Goal: Task Accomplishment & Management: Manage account settings

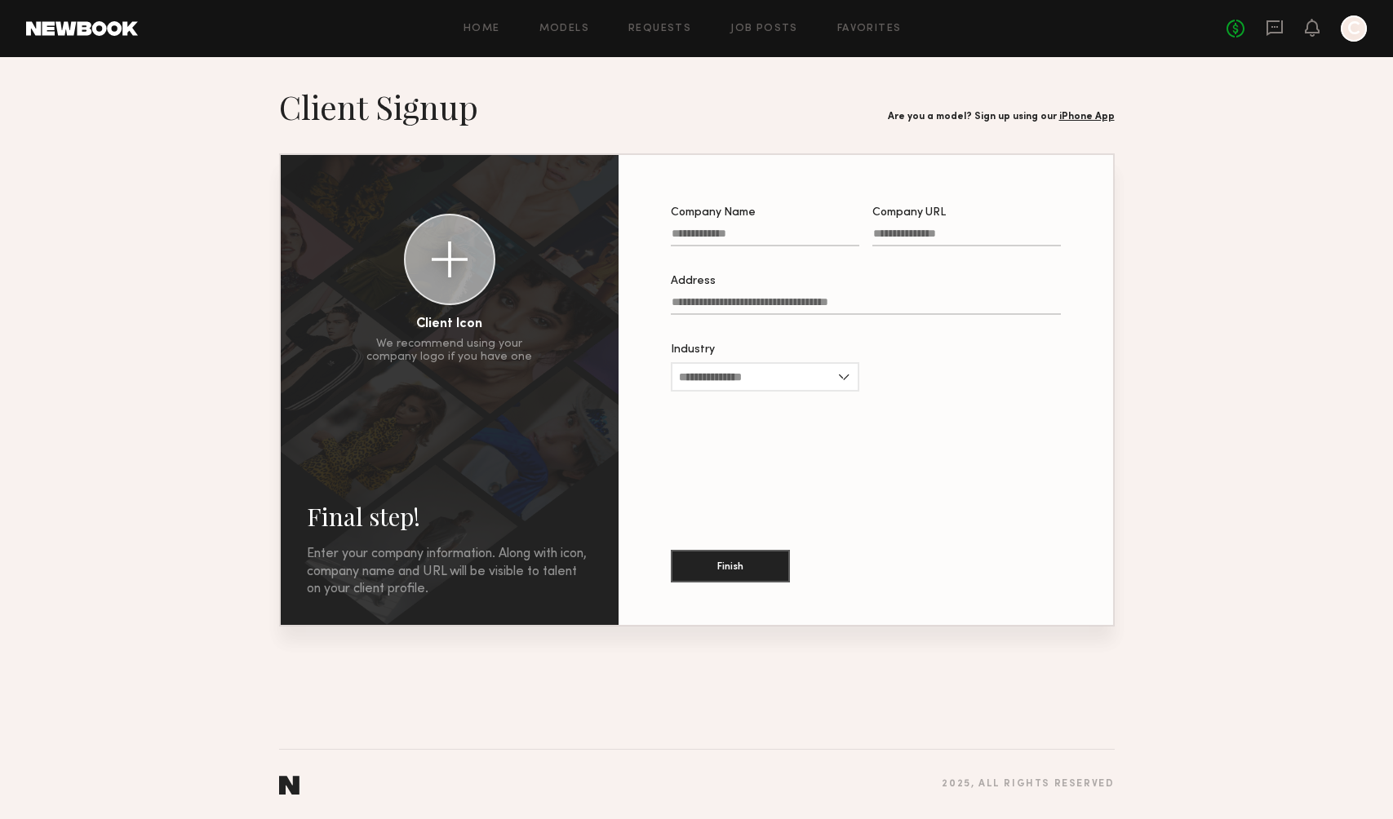
click at [1343, 28] on div at bounding box center [1353, 29] width 26 height 26
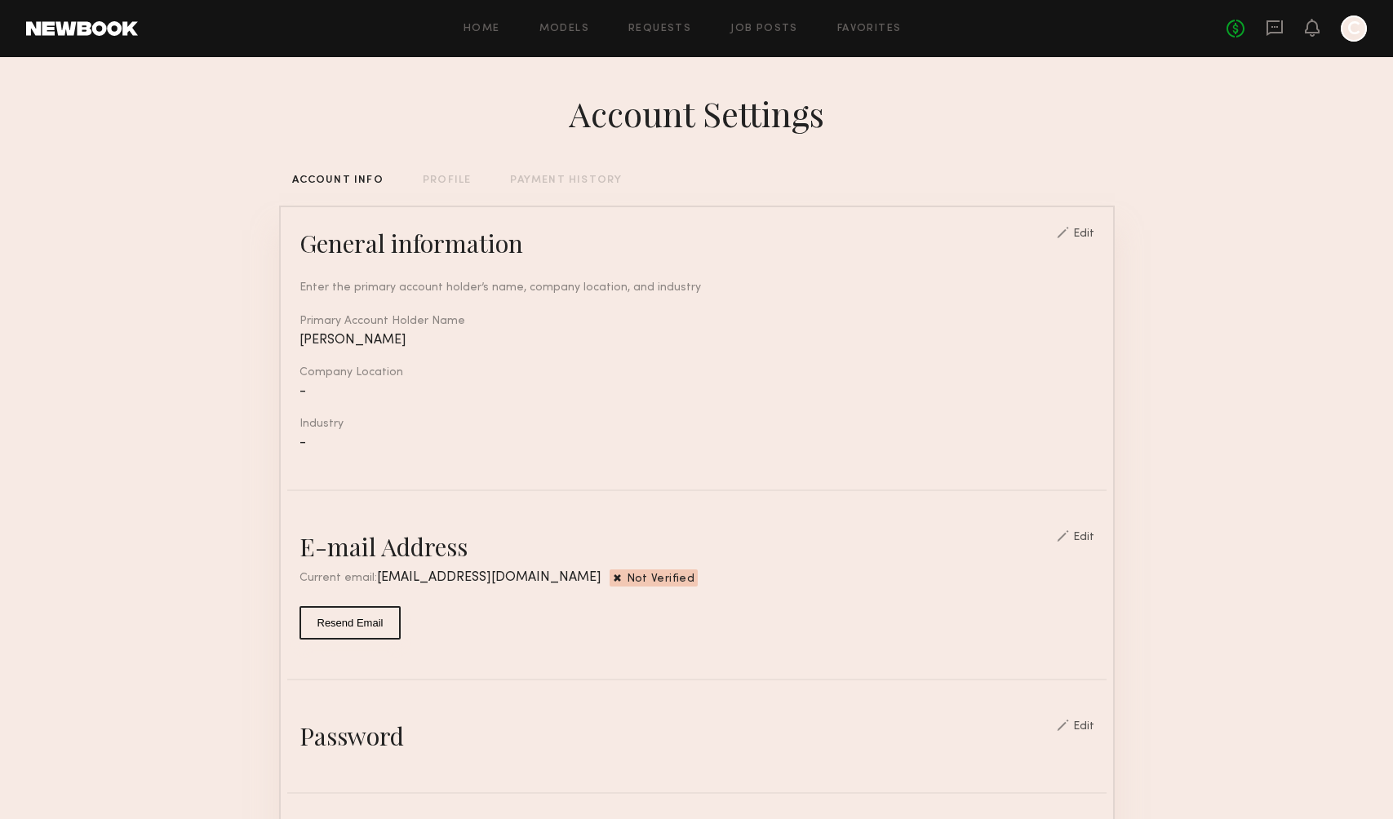
click at [1349, 28] on div at bounding box center [1353, 29] width 26 height 26
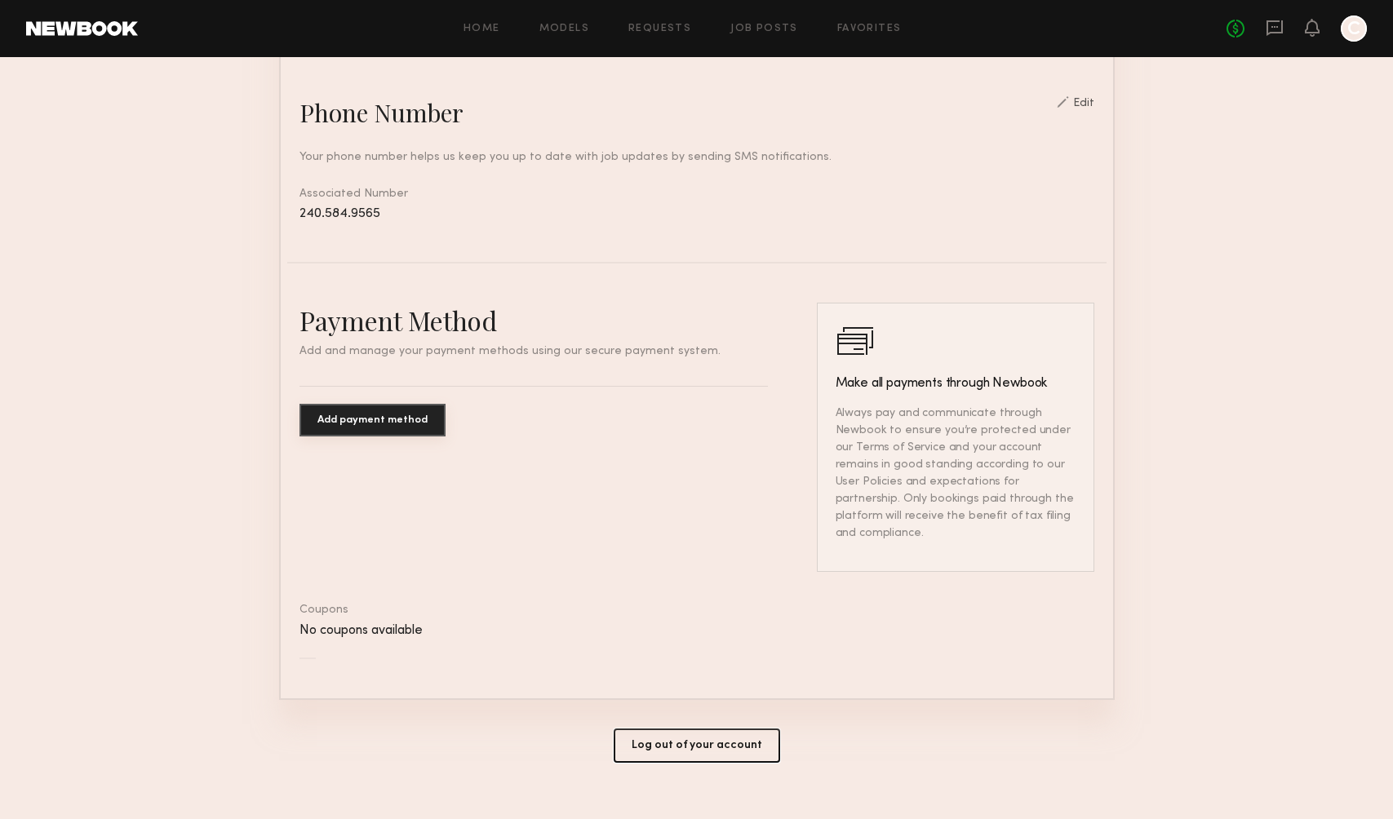
click at [663, 729] on button "Log out of your account" at bounding box center [696, 746] width 166 height 34
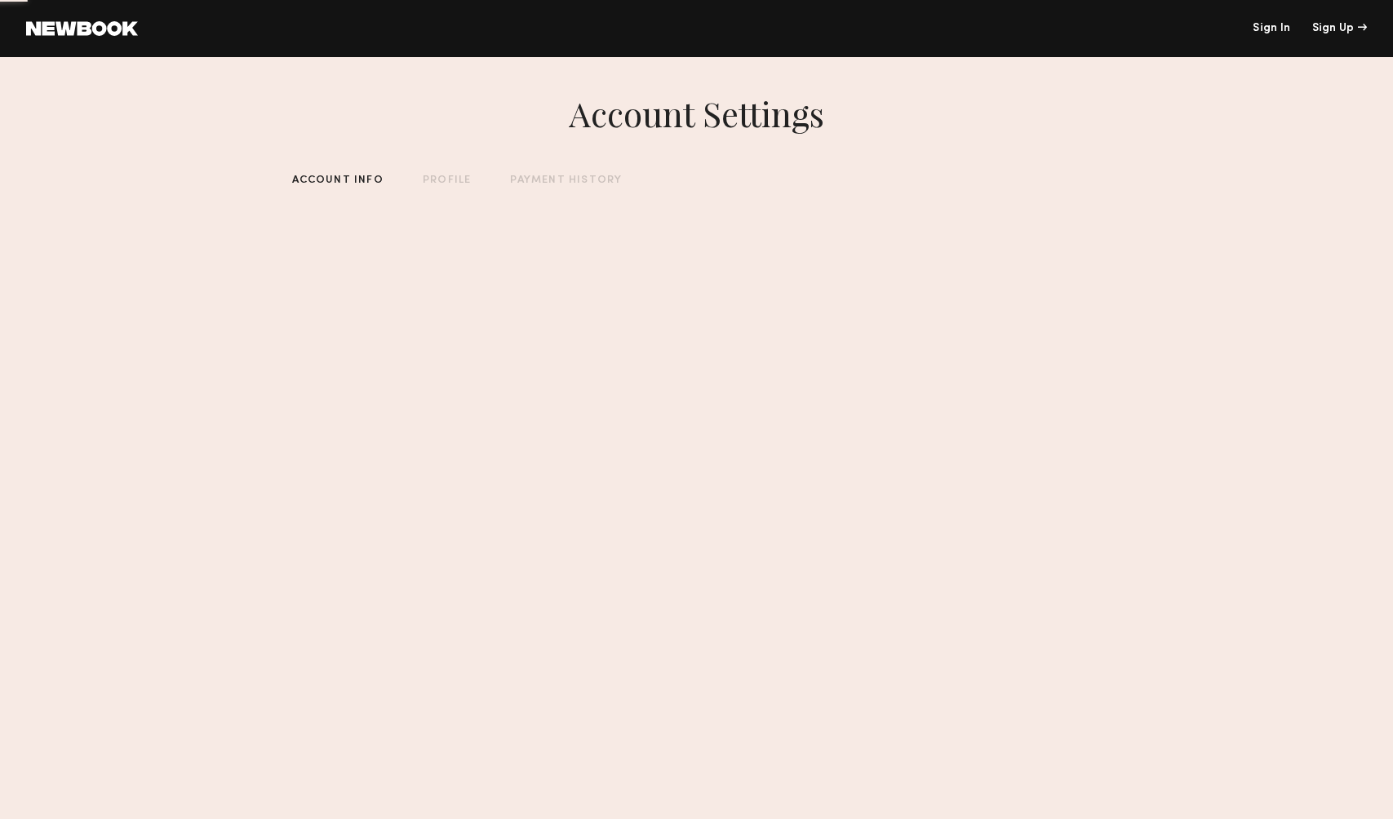
scroll to position [0, 0]
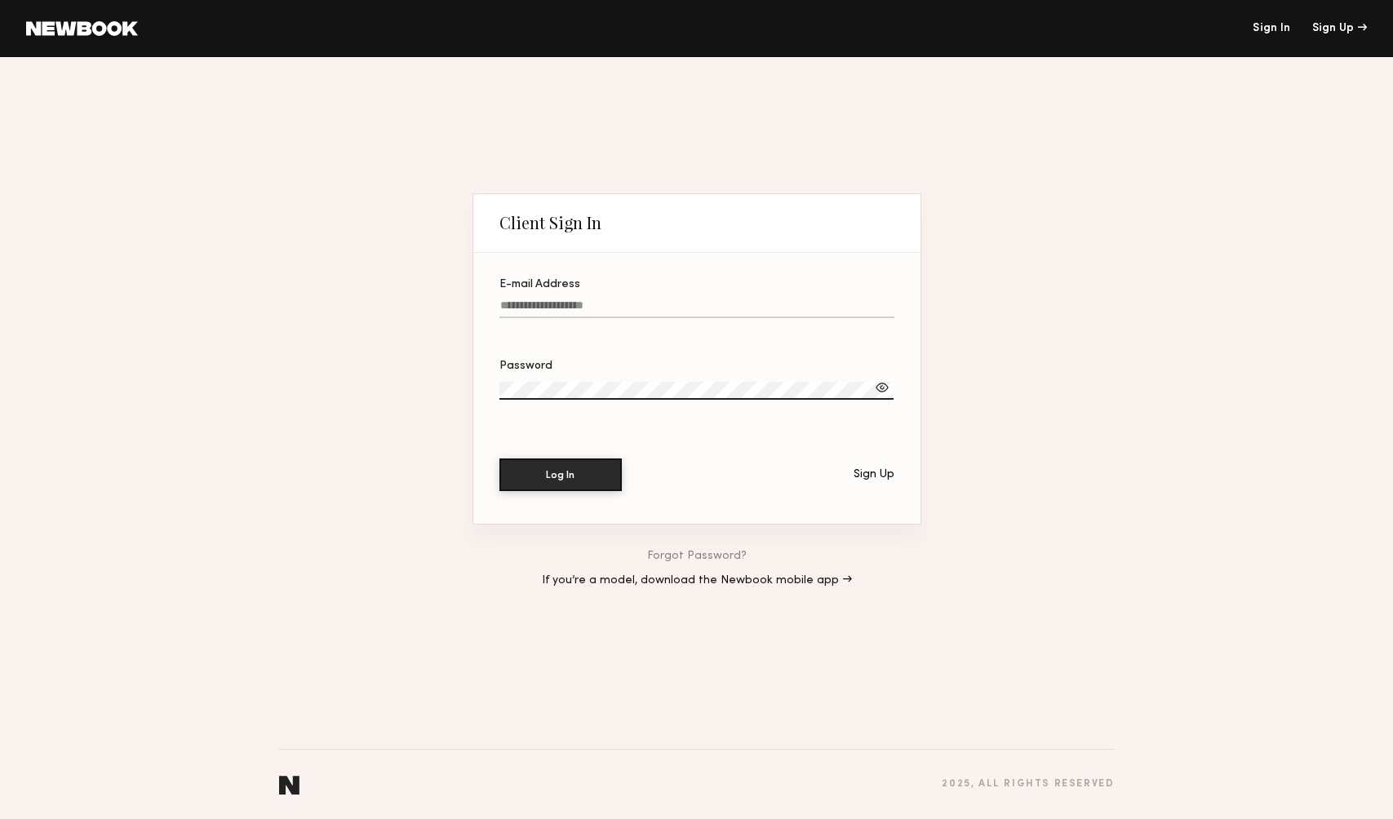
type input "**********"
click at [709, 584] on link "If you’re a model, download the Newbook mobile app →" at bounding box center [697, 580] width 310 height 11
